Goal: Task Accomplishment & Management: Use online tool/utility

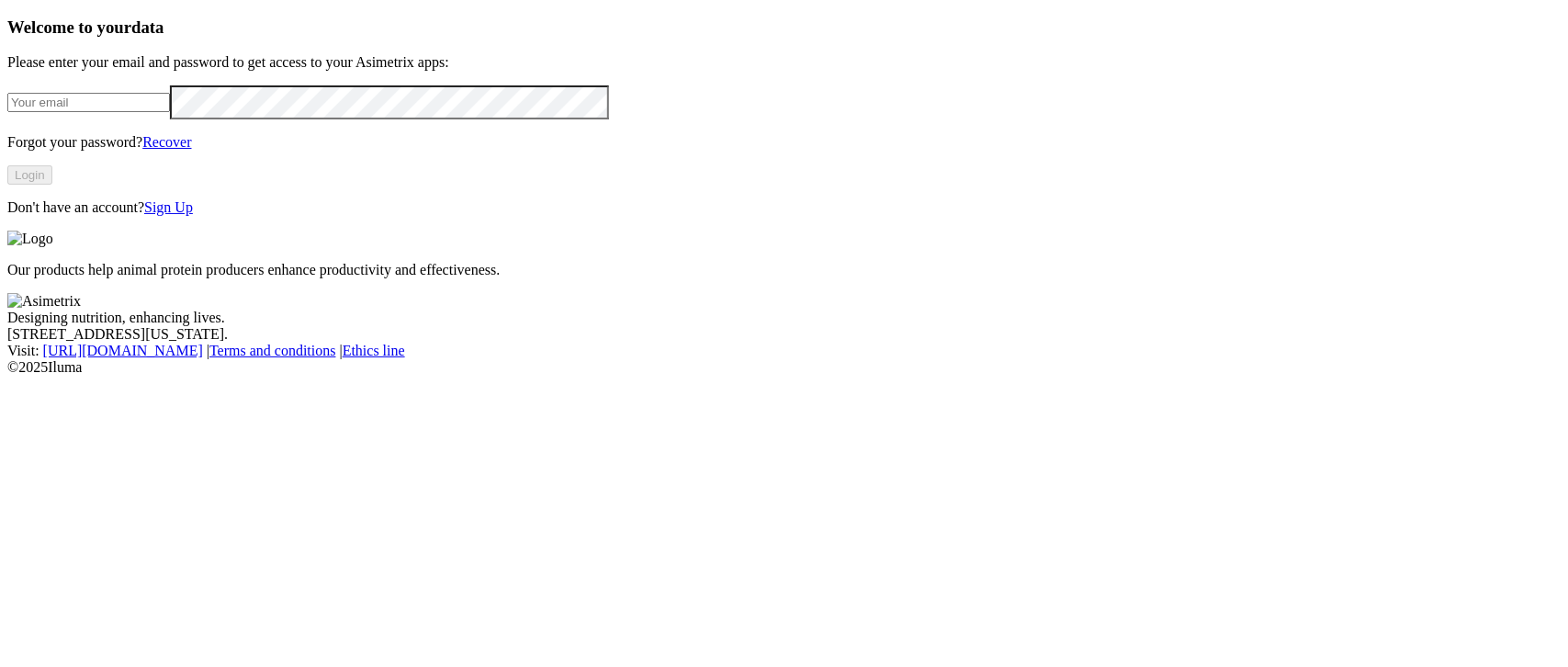
type input "[EMAIL_ADDRESS][DOMAIN_NAME]"
click at [52, 185] on button "Login" at bounding box center [30, 175] width 45 height 19
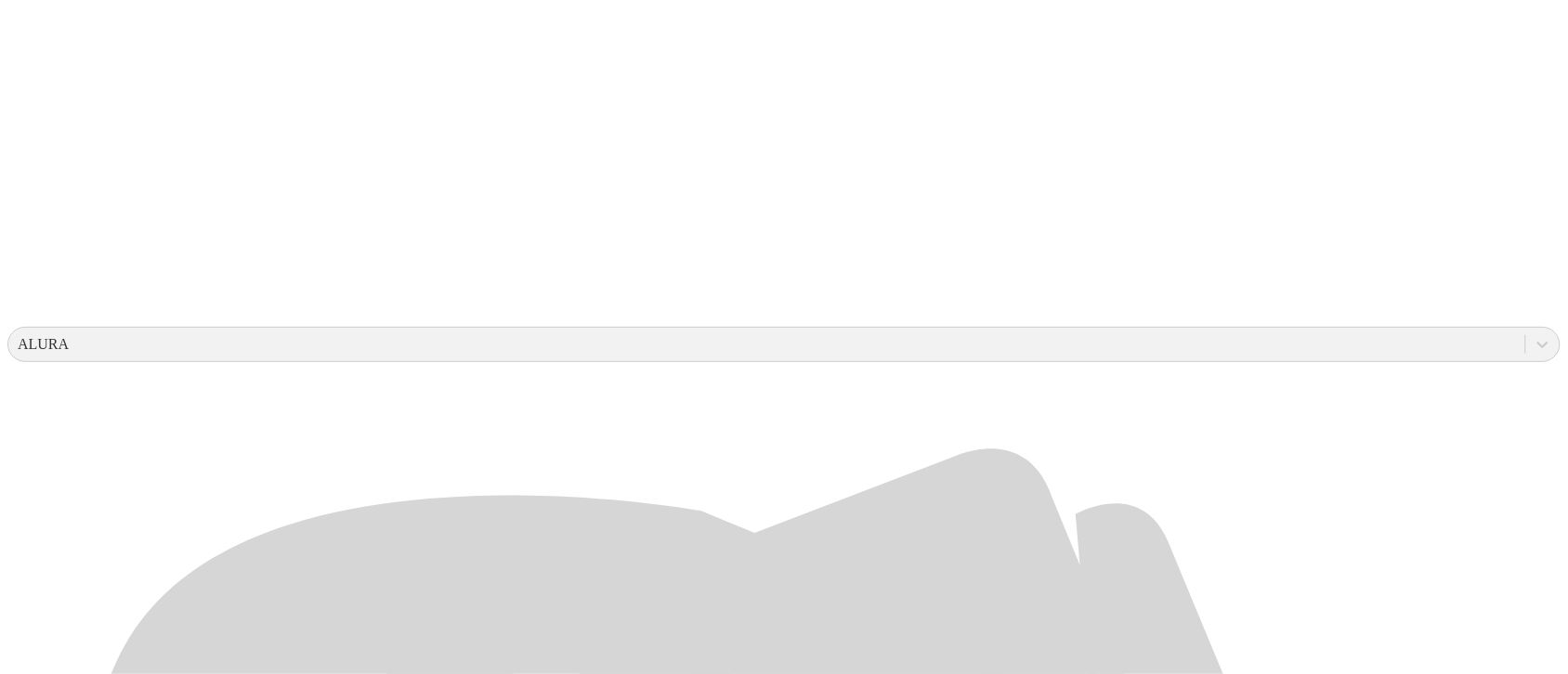
scroll to position [464, 0]
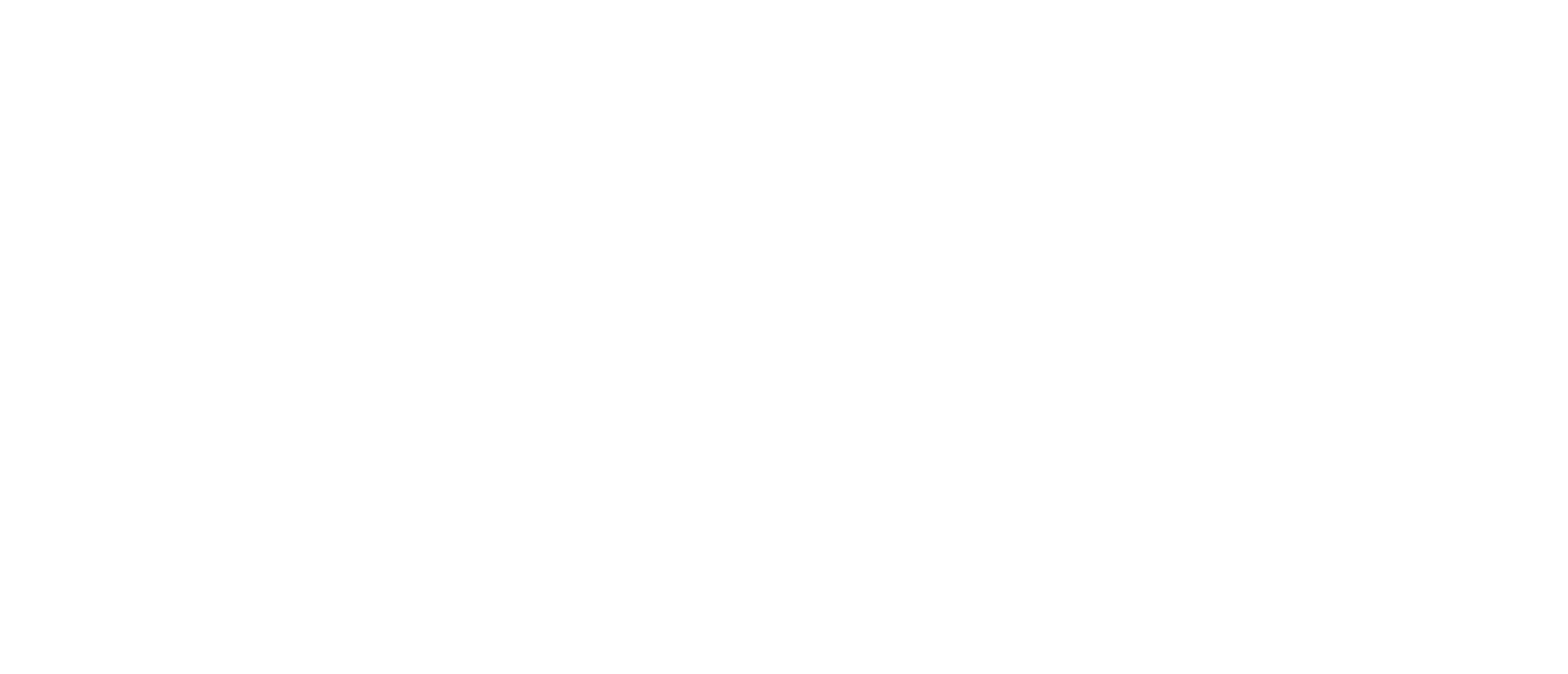
scroll to position [0, 0]
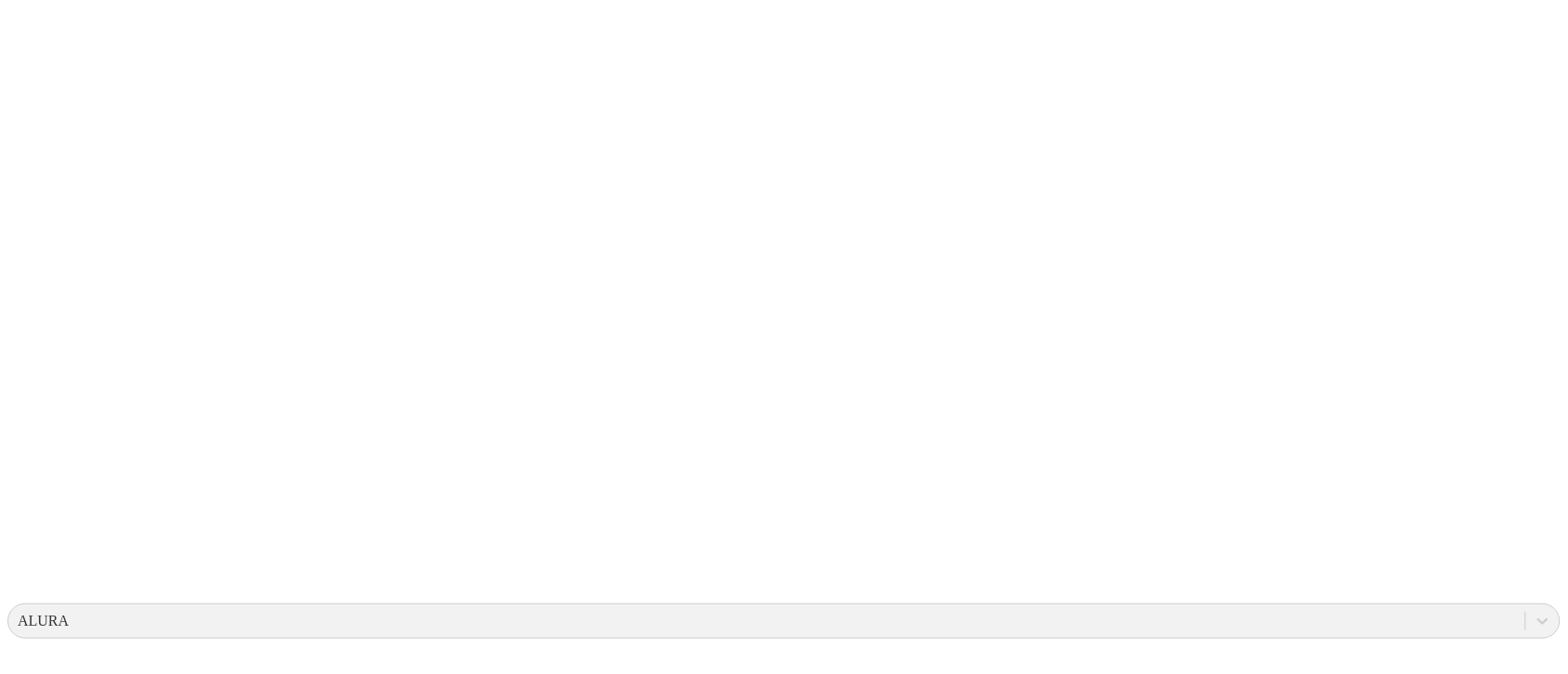
scroll to position [580, 0]
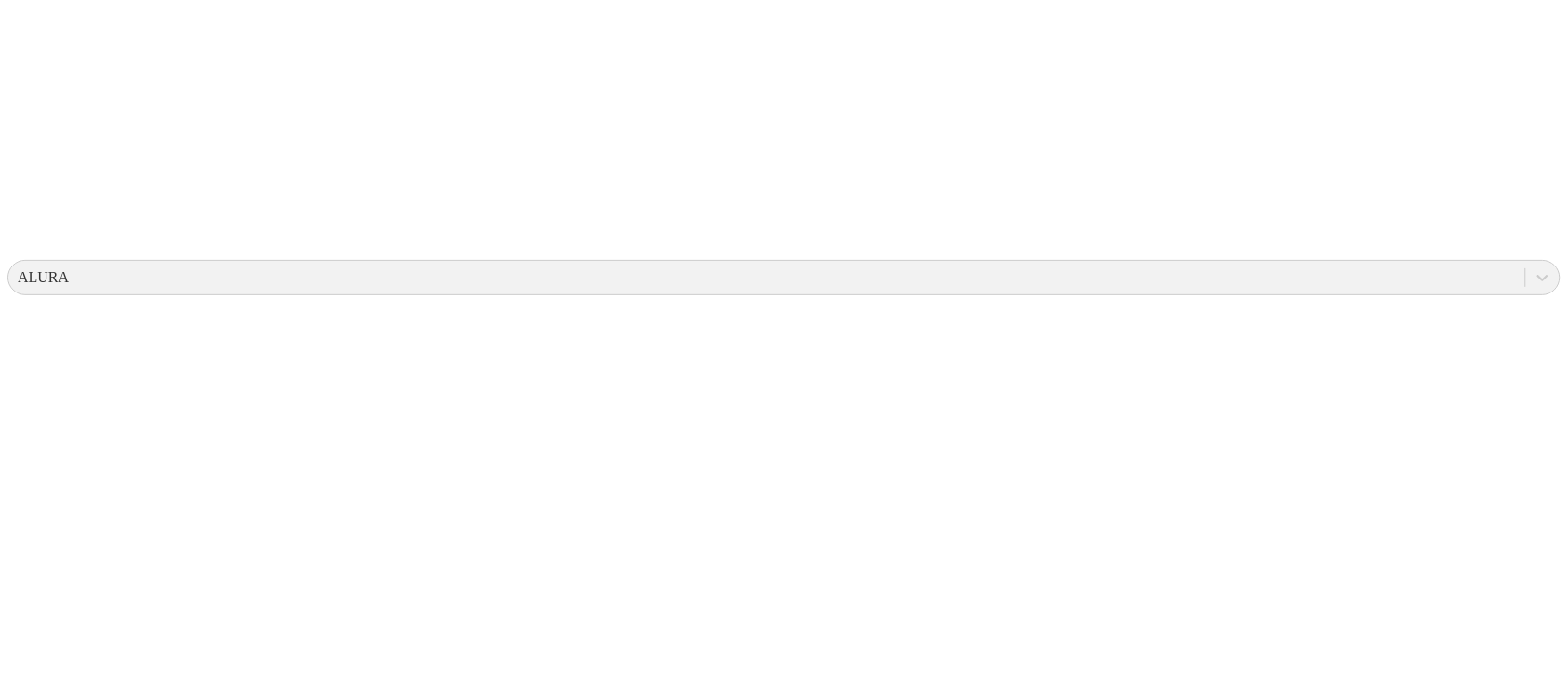
scroll to position [0, 0]
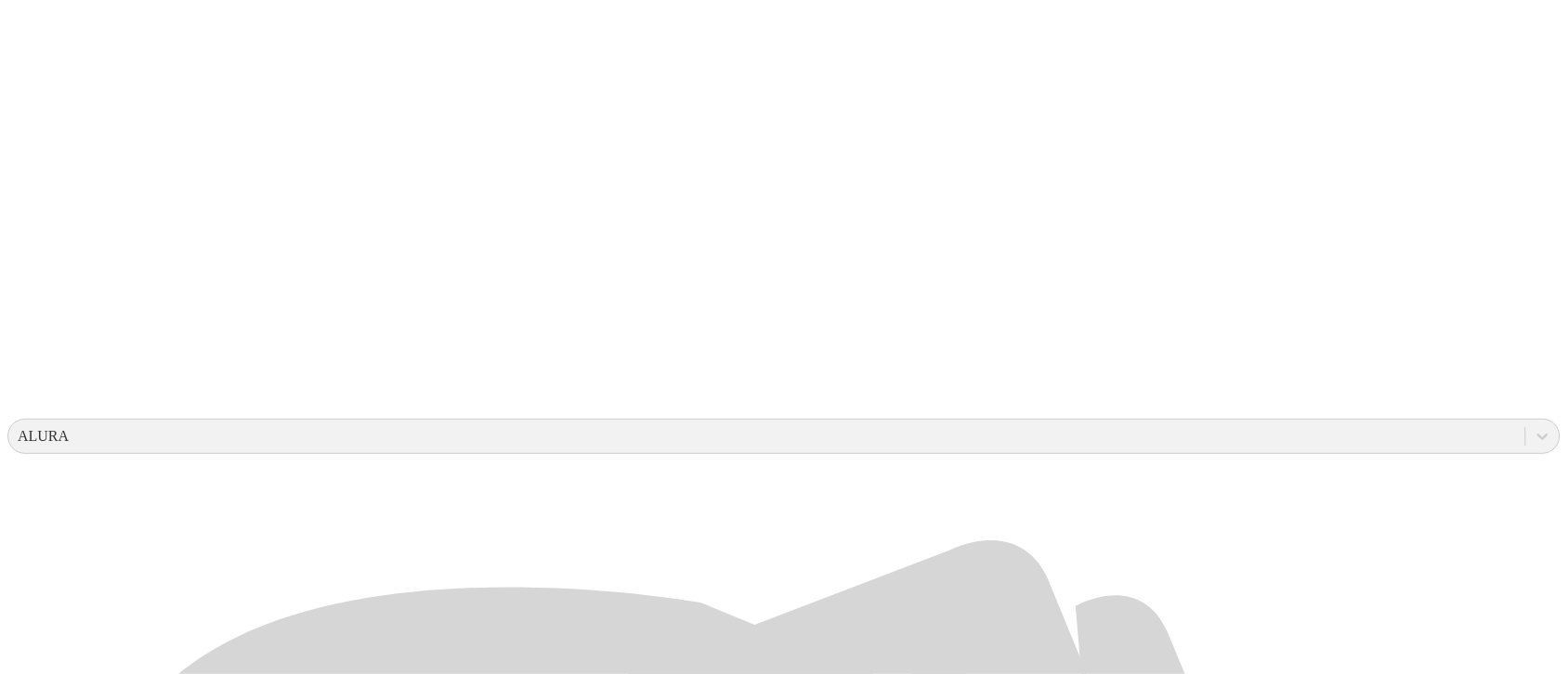
scroll to position [464, 0]
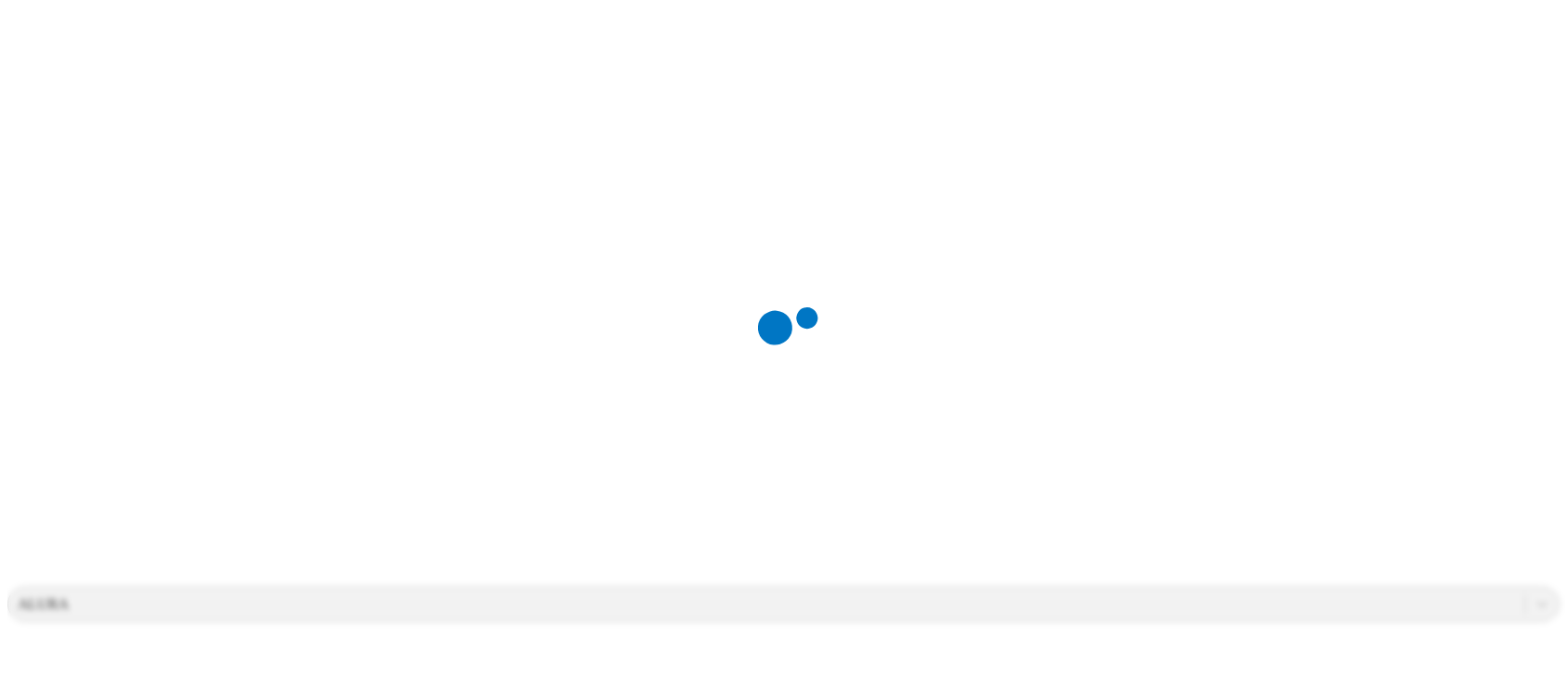
scroll to position [0, 0]
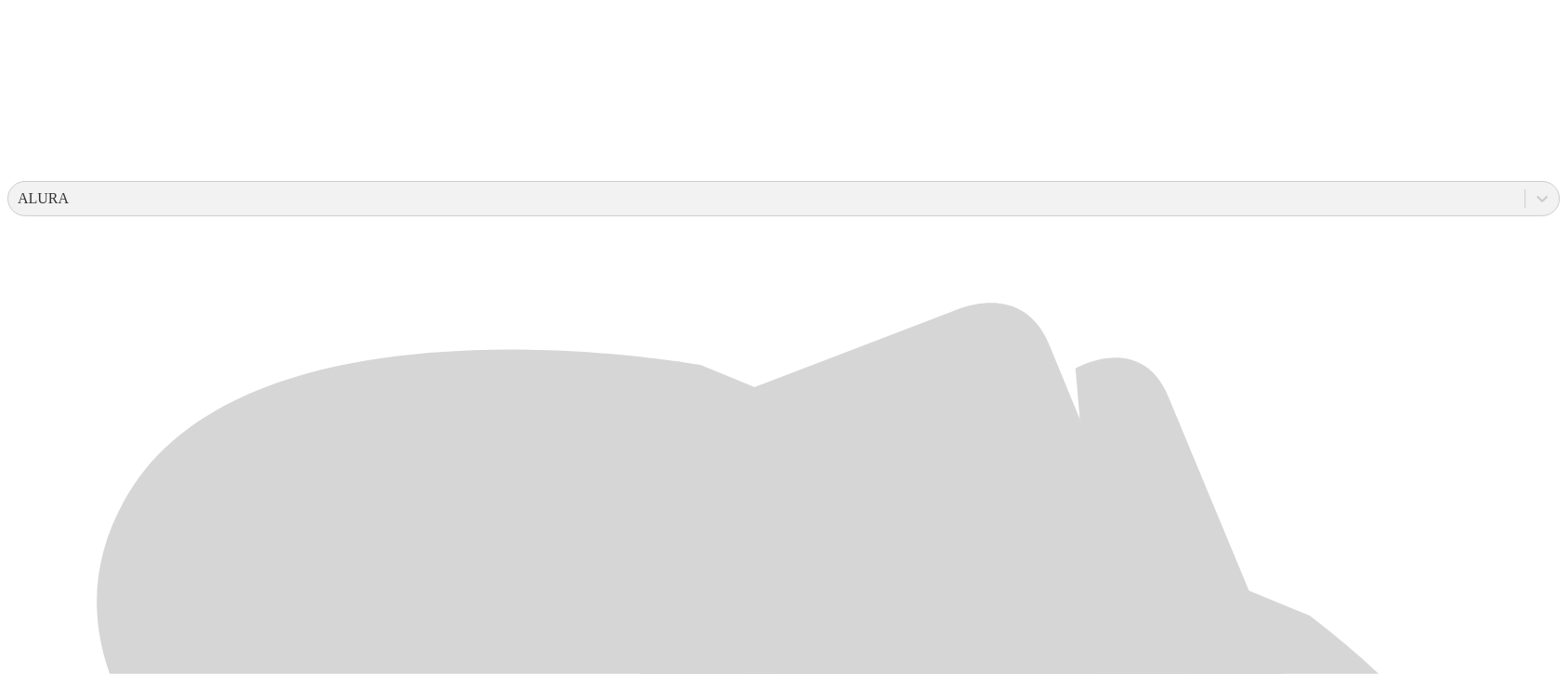
scroll to position [580, 0]
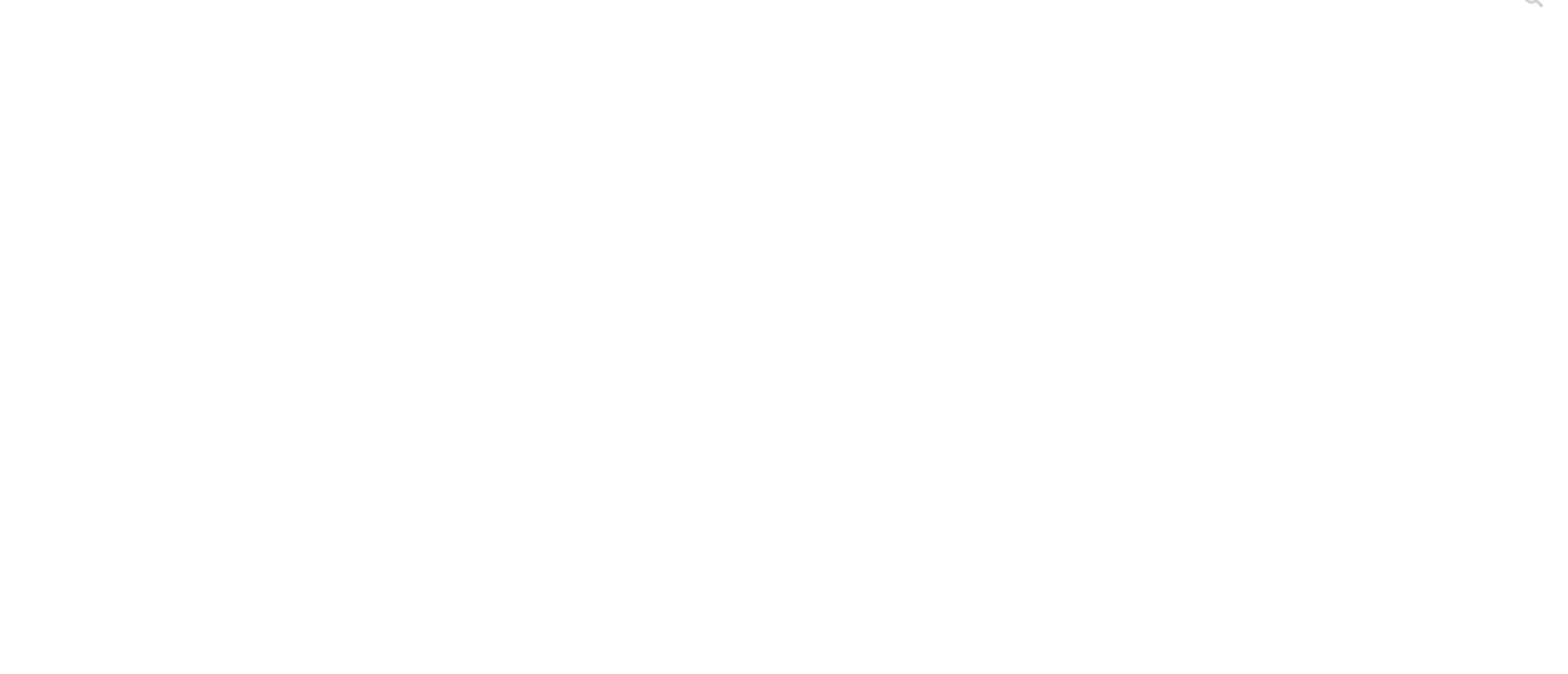
scroll to position [0, 0]
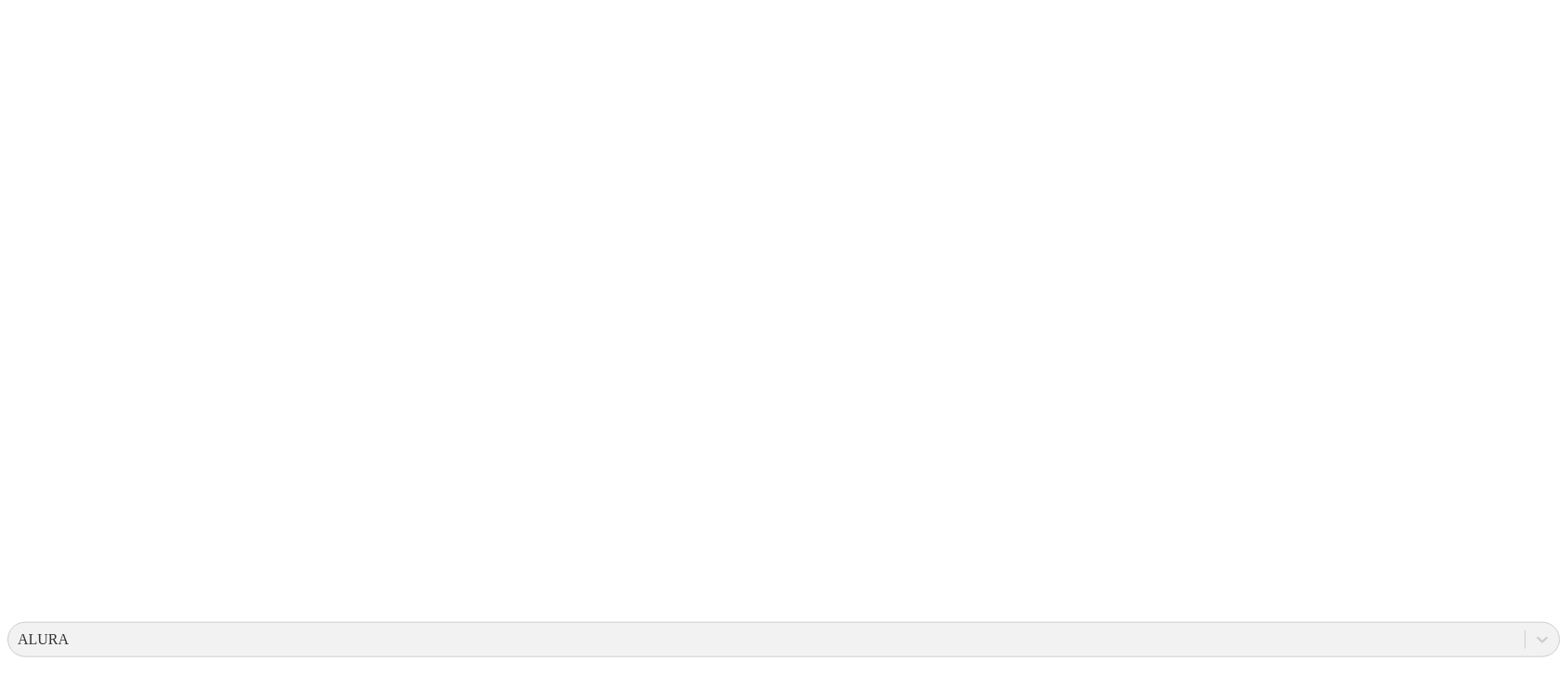
scroll to position [125, 0]
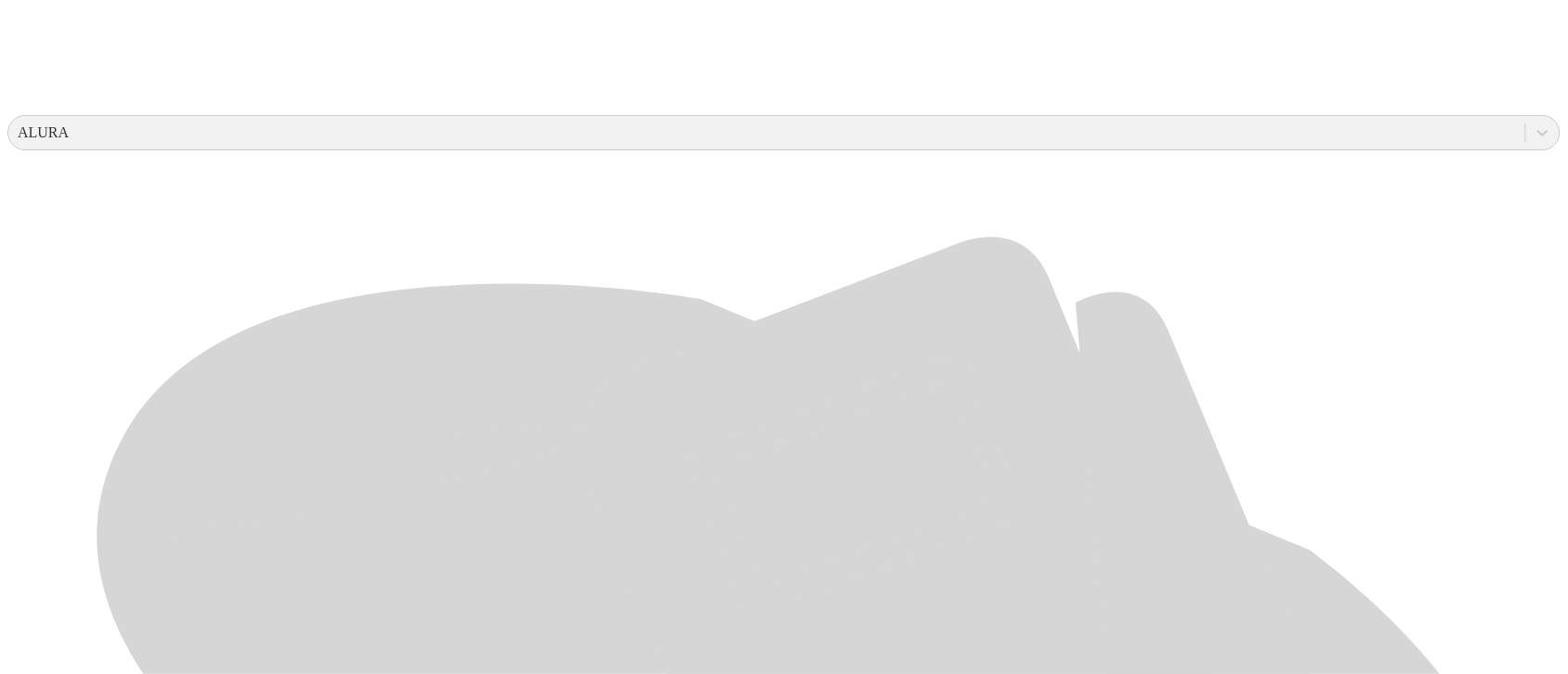
scroll to position [696, 0]
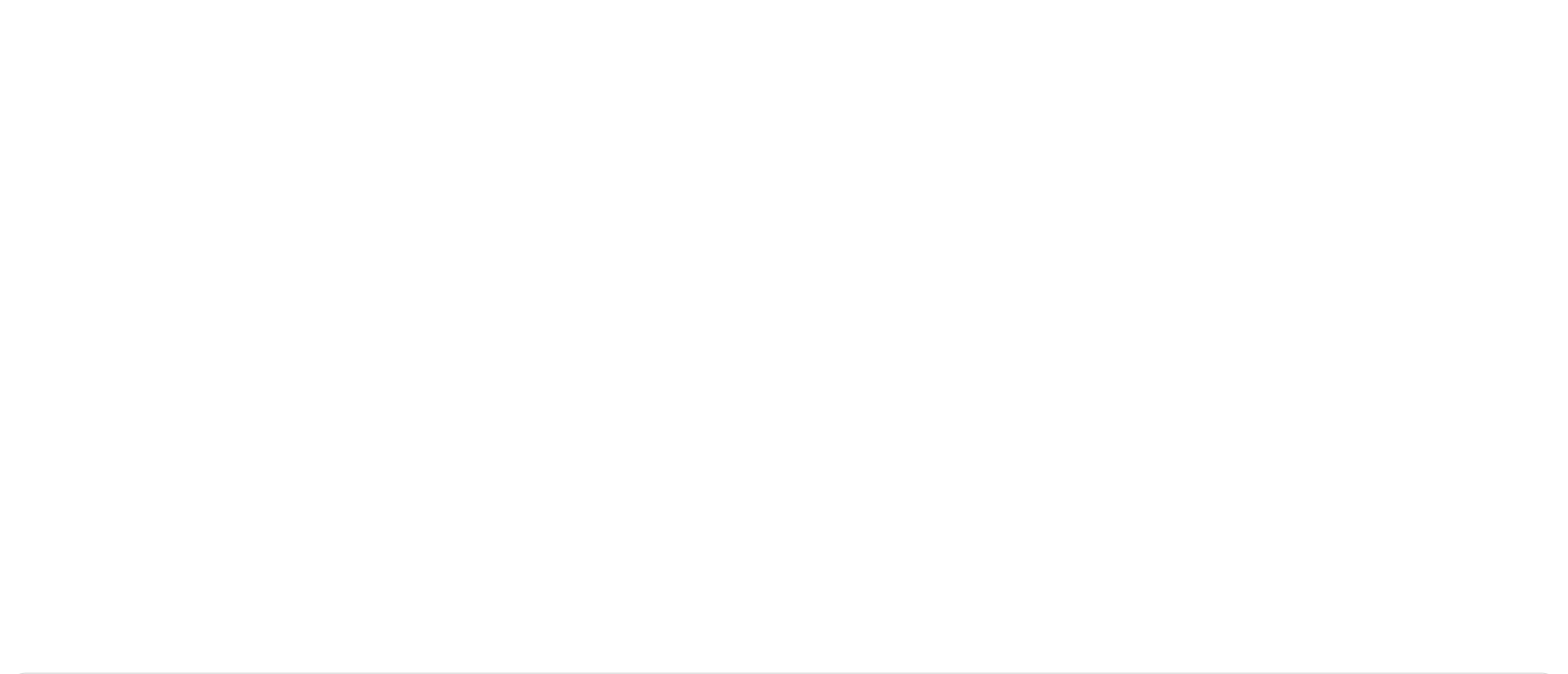
scroll to position [0, 0]
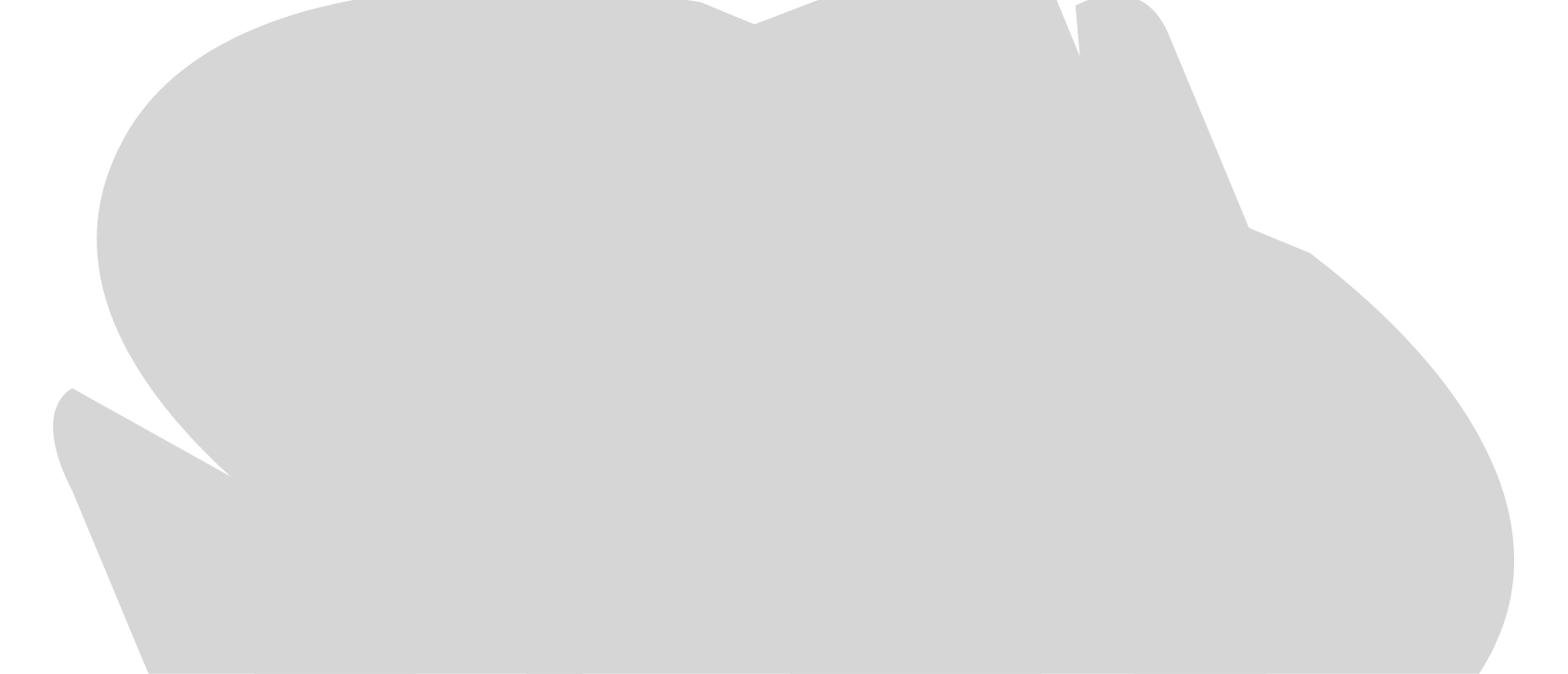
scroll to position [938, 0]
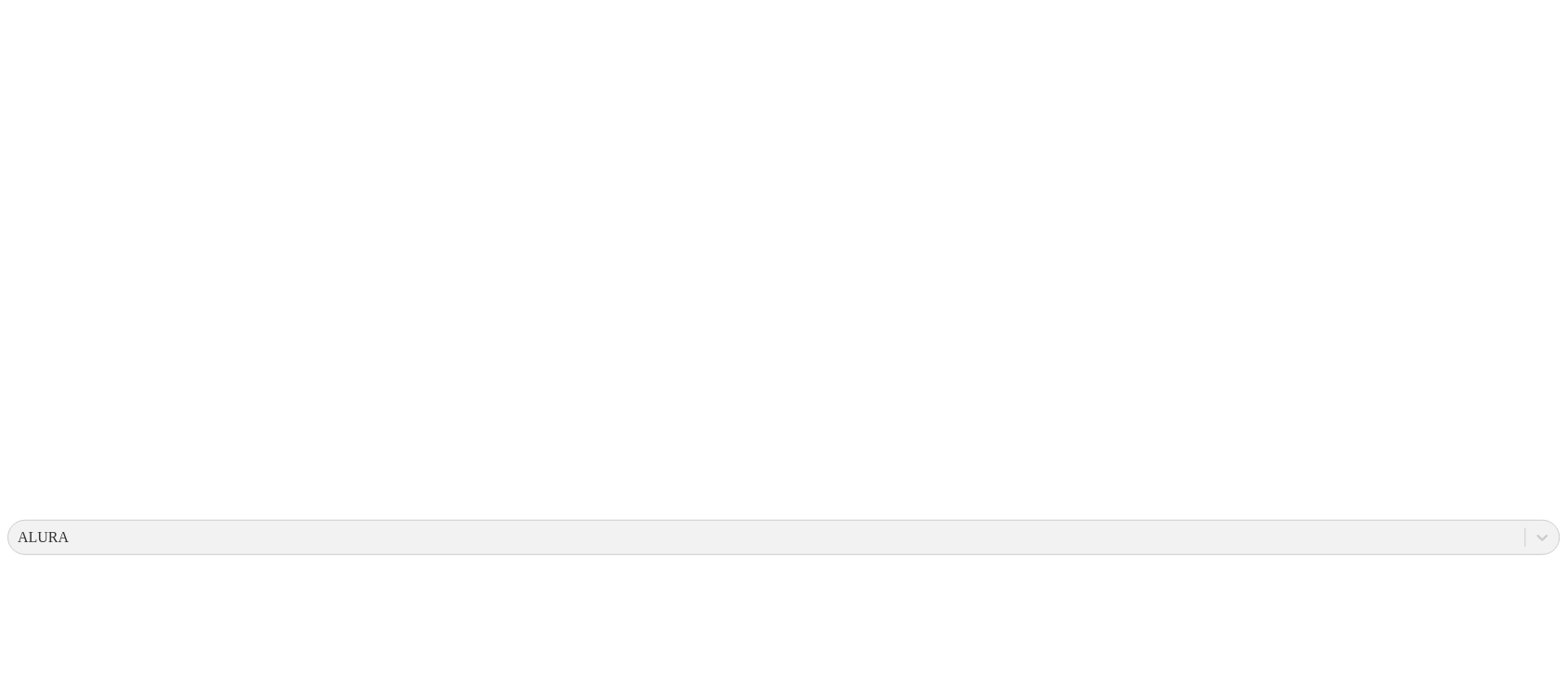
scroll to position [0, 0]
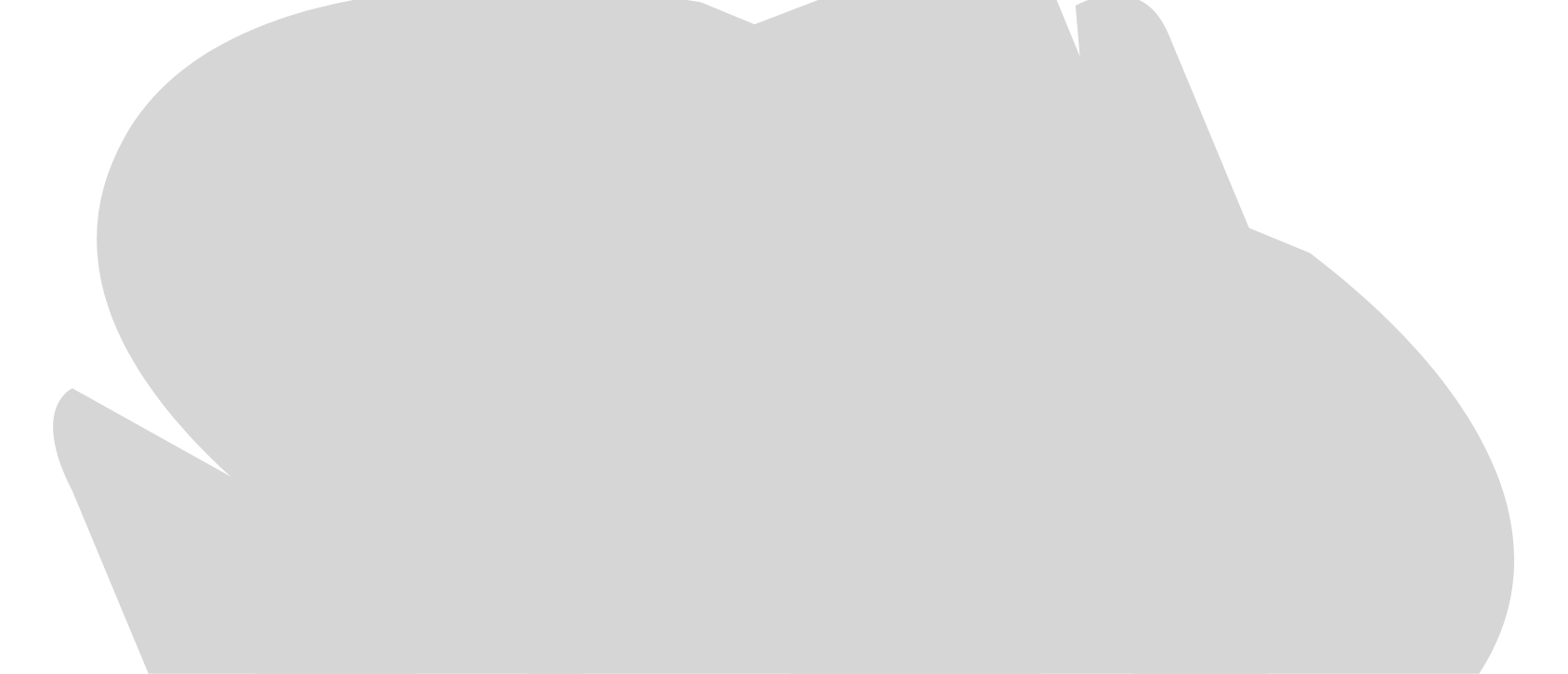
scroll to position [938, 0]
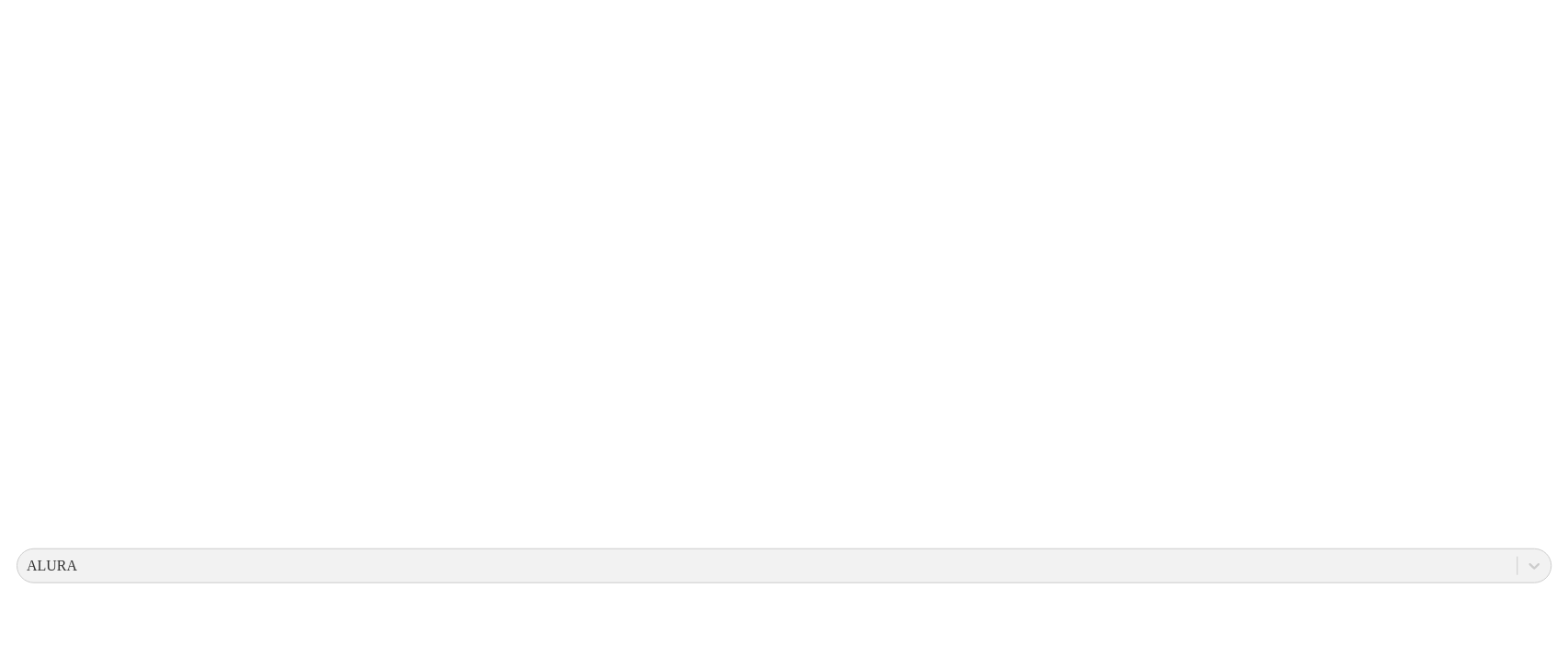
scroll to position [0, 0]
